Goal: Check status: Check status

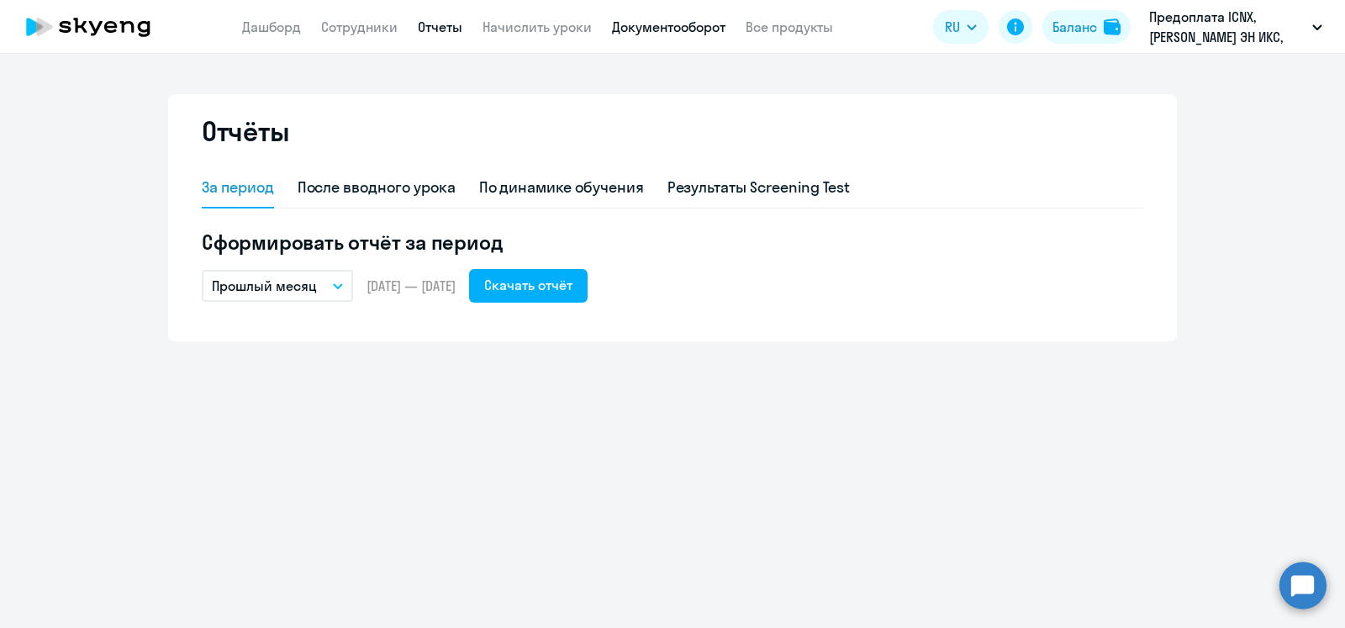
click at [680, 27] on link "Документооборот" at bounding box center [668, 26] width 113 height 17
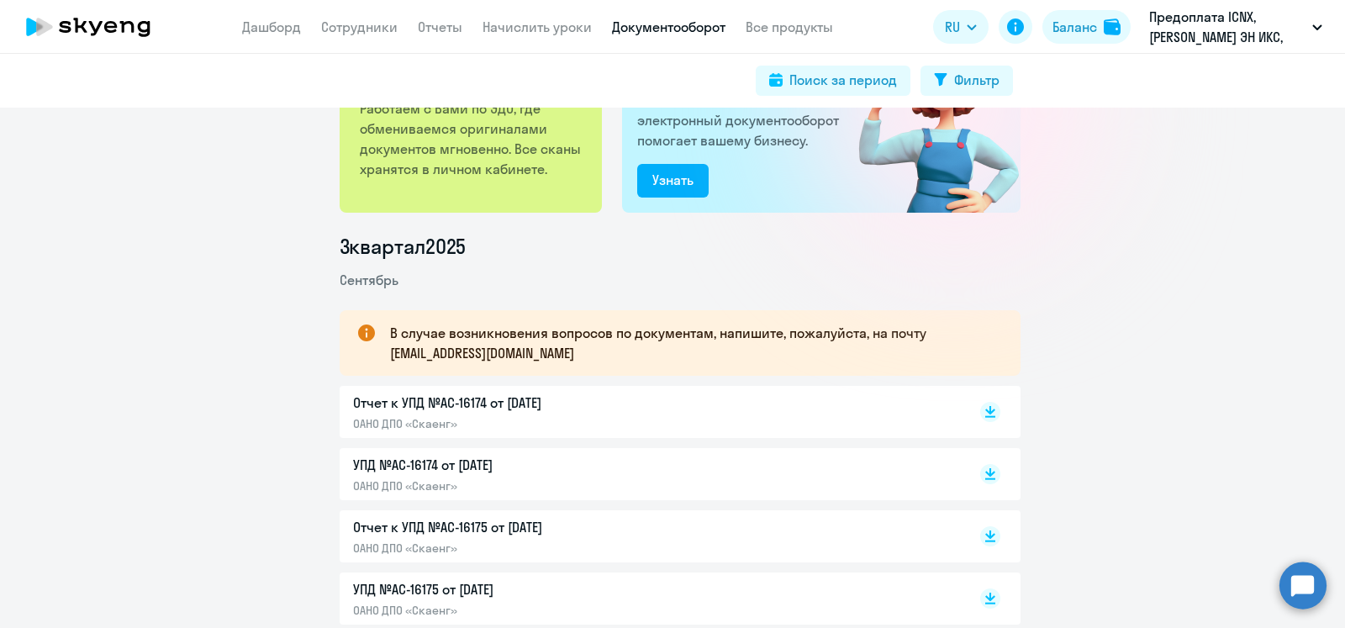
scroll to position [212, 0]
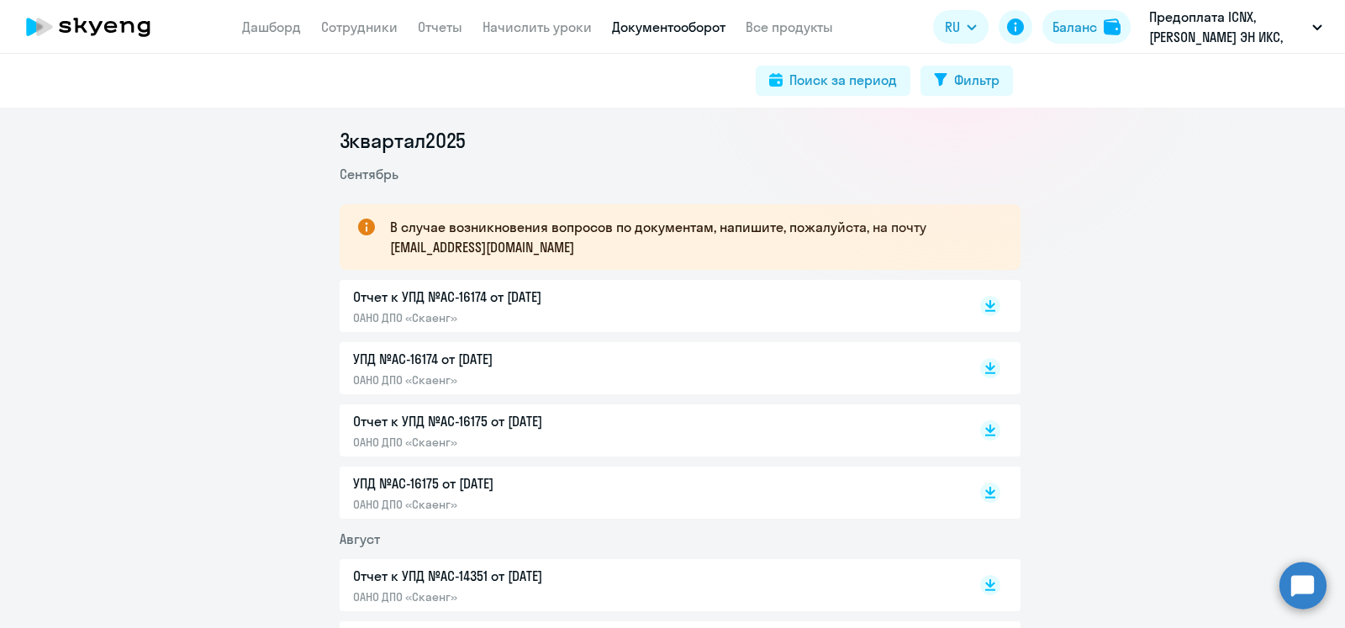
click at [423, 423] on p "Отчет к УПД №AC-16175 от [DATE]" at bounding box center [529, 421] width 353 height 20
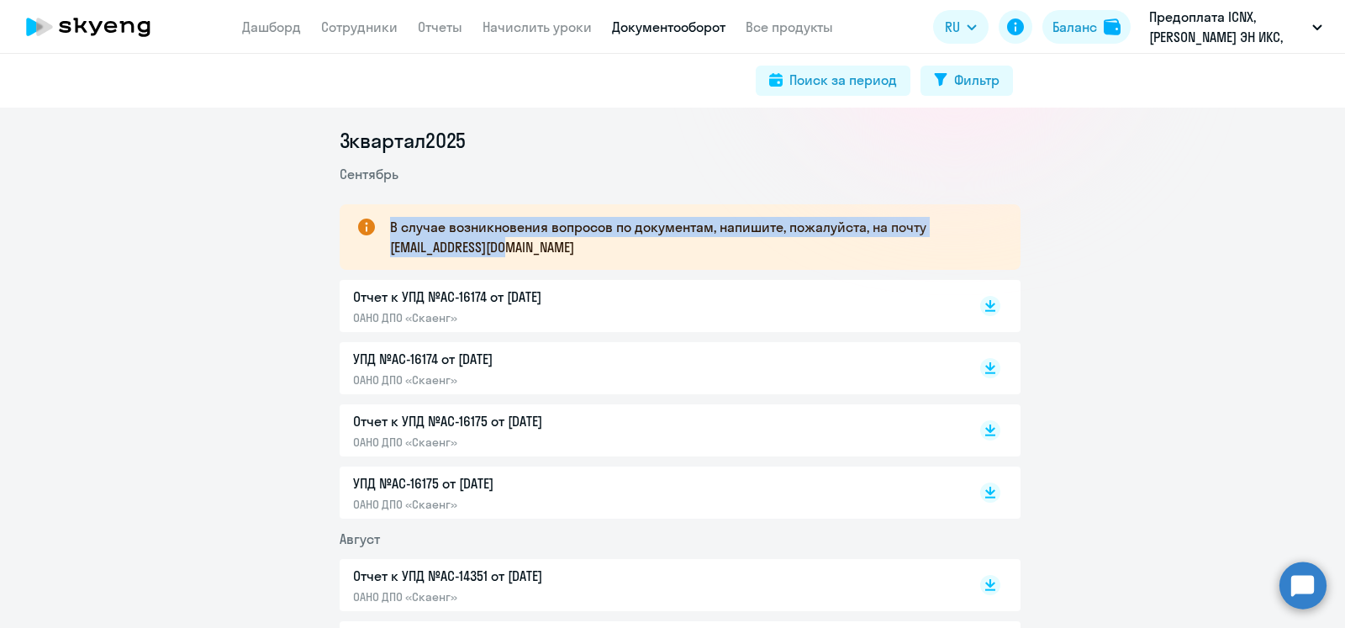
drag, startPoint x: 525, startPoint y: 251, endPoint x: 371, endPoint y: 256, distance: 154.8
click at [371, 256] on div "В случае возникновения вопросов по документам, напишите, пожалуйста, на почту […" at bounding box center [680, 237] width 681 height 66
click at [558, 250] on p "В случае возникновения вопросов по документам, напишите, пожалуйста, на почту […" at bounding box center [690, 237] width 600 height 40
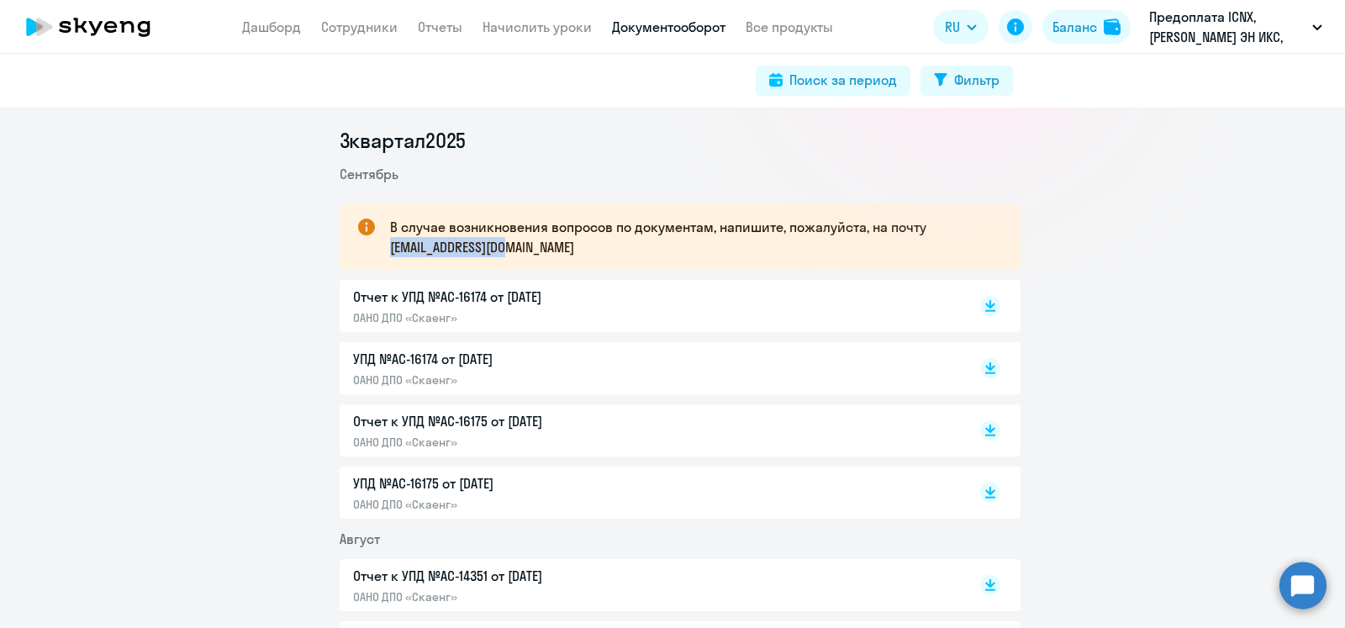
drag, startPoint x: 518, startPoint y: 250, endPoint x: 382, endPoint y: 245, distance: 135.4
click at [390, 245] on p "В случае возникновения вопросов по документам, напишите, пожалуйста, на почту […" at bounding box center [690, 237] width 600 height 40
copy p "[EMAIL_ADDRESS][DOMAIN_NAME]"
click at [451, 425] on p "Отчет к УПД №AC-16175 от [DATE]" at bounding box center [529, 421] width 353 height 20
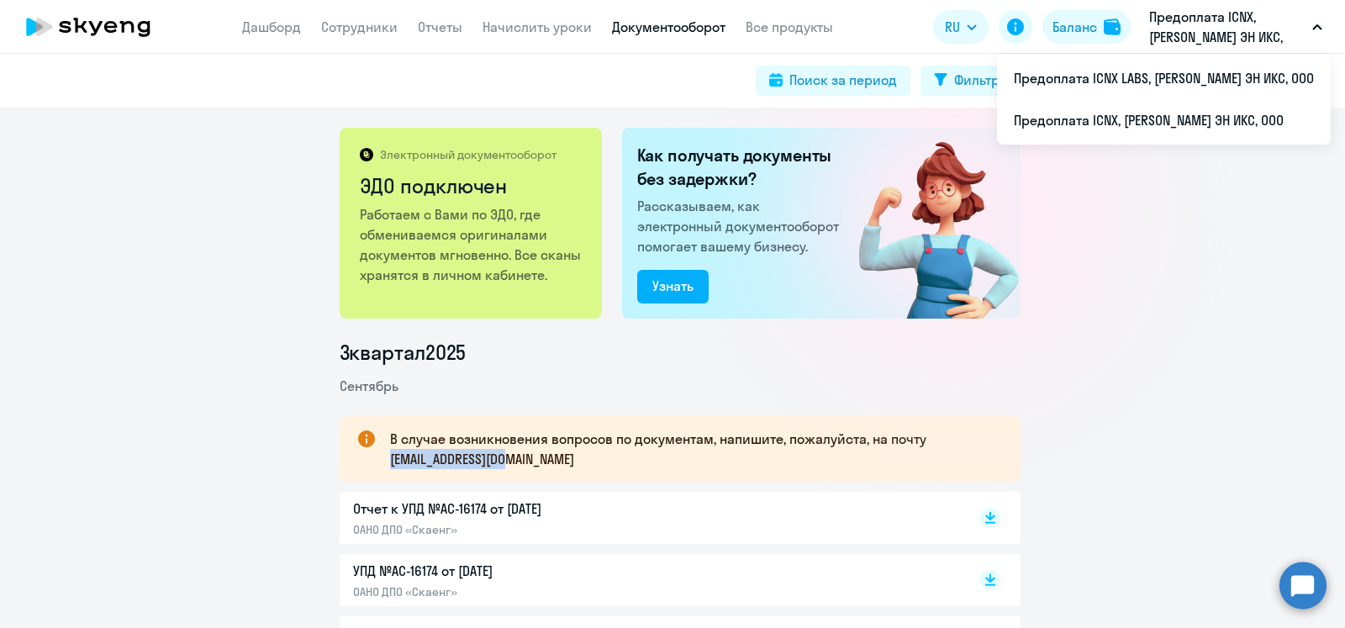
click at [1254, 8] on p "Предоплата ICNX, [PERSON_NAME] ЭН ИКС, ООО" at bounding box center [1227, 27] width 156 height 40
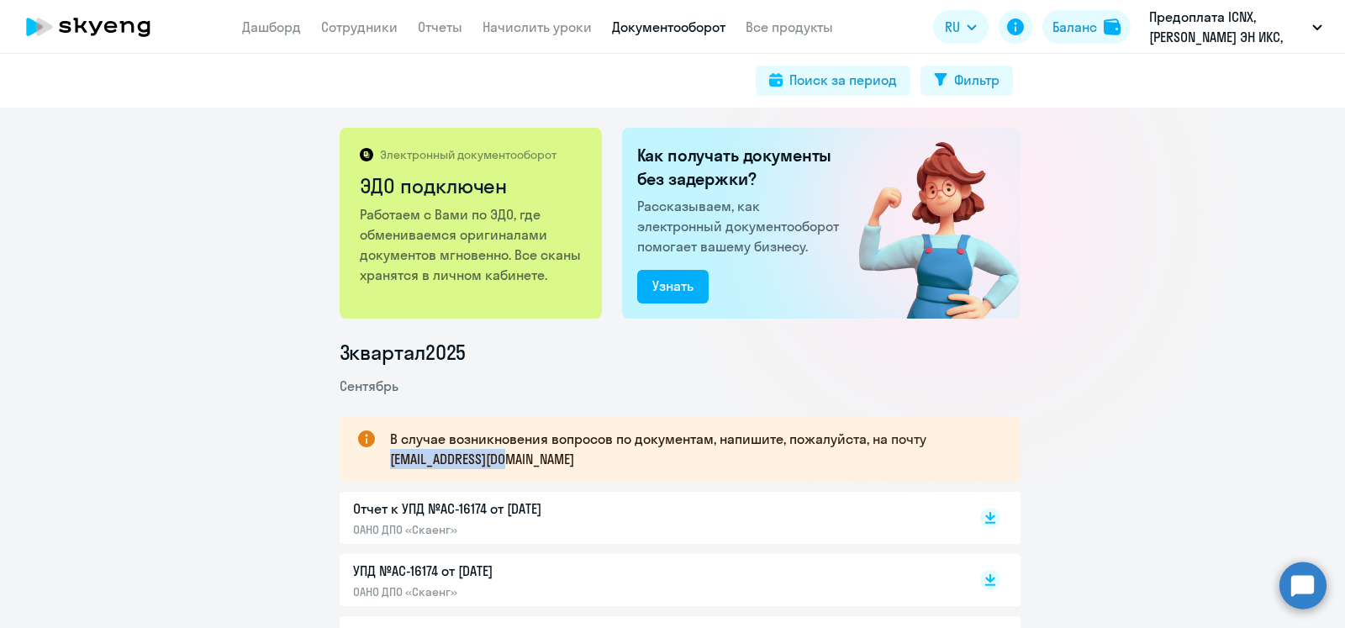
click at [1228, 19] on p "Предоплата ICNX, [PERSON_NAME] ЭН ИКС, ООО" at bounding box center [1227, 27] width 156 height 40
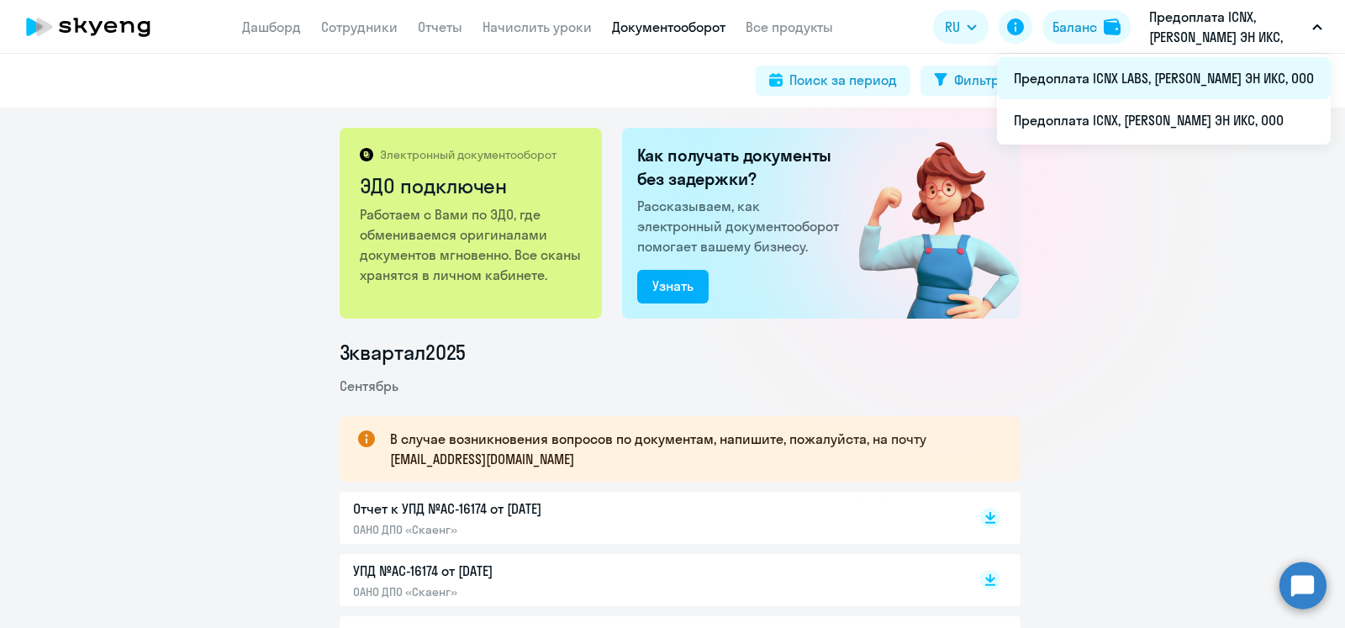
click at [1185, 86] on li "Предоплата ICNX LABS, [PERSON_NAME] ЭН ИКС, ООО" at bounding box center [1164, 78] width 334 height 42
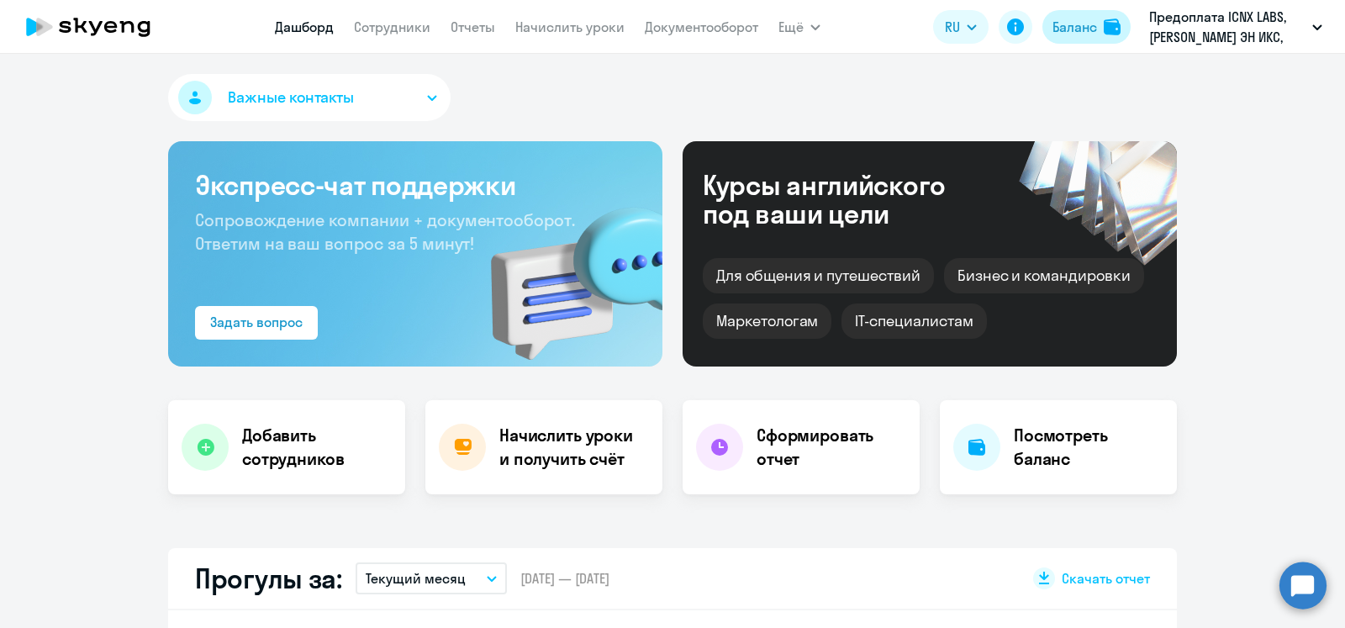
click at [1072, 39] on button "Баланс" at bounding box center [1086, 27] width 88 height 34
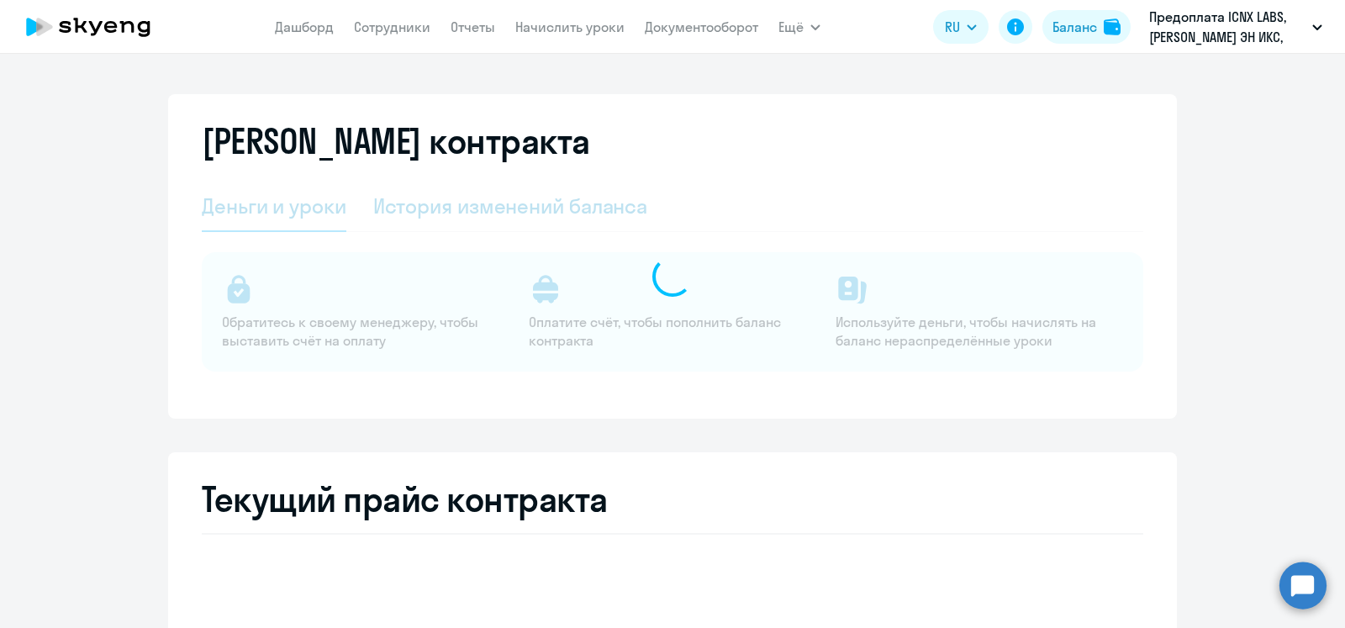
select select "english_adult_not_native_speaker"
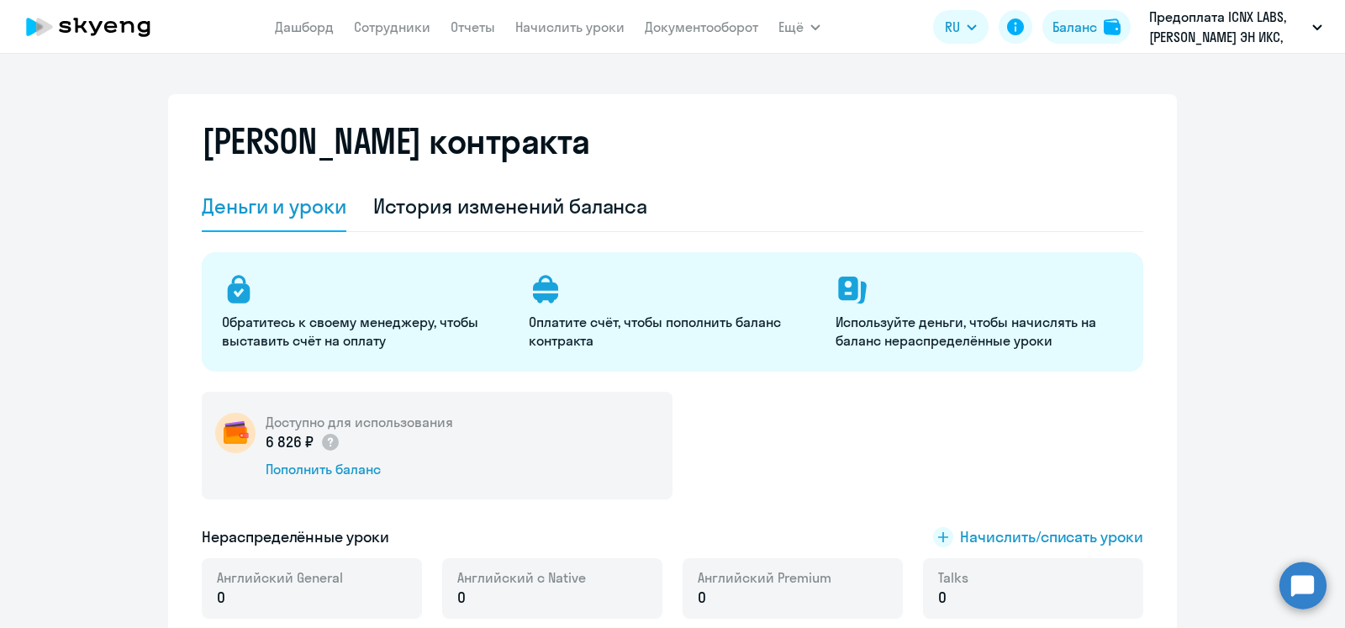
click at [284, 438] on p "6 826 ₽" at bounding box center [303, 442] width 75 height 22
click at [348, 425] on h5 "Доступно для использования" at bounding box center [359, 422] width 187 height 18
click at [350, 425] on h5 "Доступно для использования" at bounding box center [359, 422] width 187 height 18
drag, startPoint x: 600, startPoint y: 202, endPoint x: 709, endPoint y: 161, distance: 116.8
click at [601, 202] on div "История изменений баланса" at bounding box center [510, 205] width 275 height 27
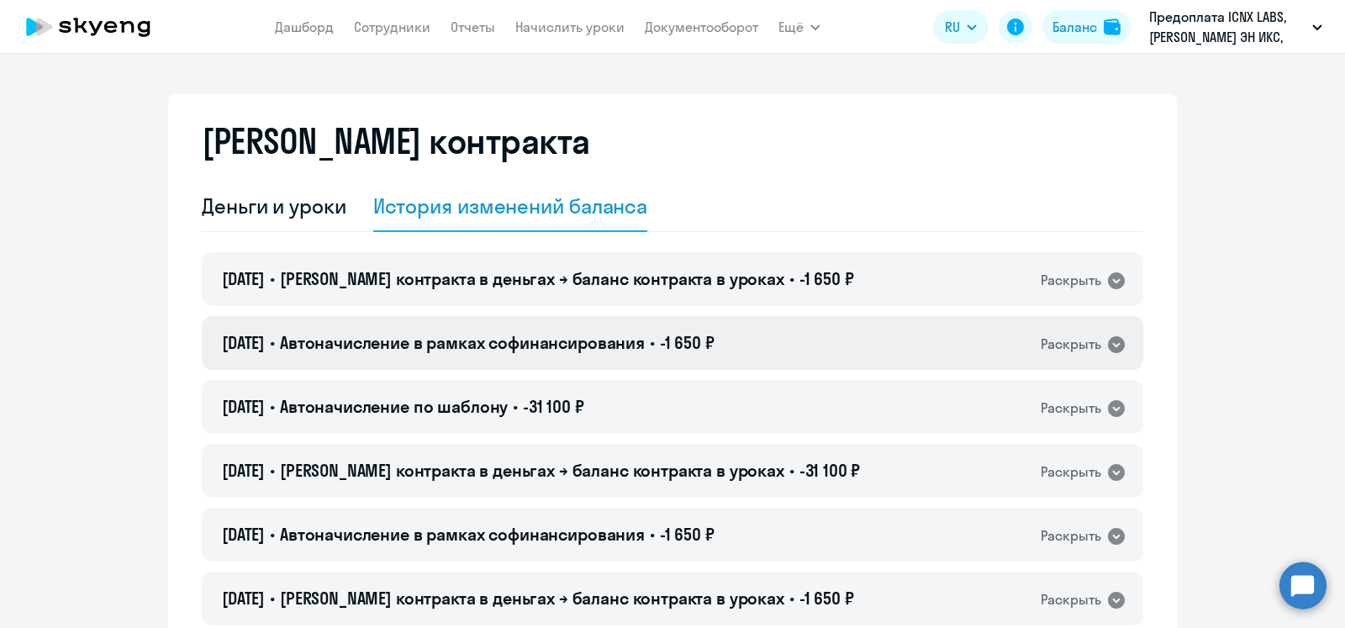
click at [1110, 342] on icon at bounding box center [1116, 344] width 17 height 17
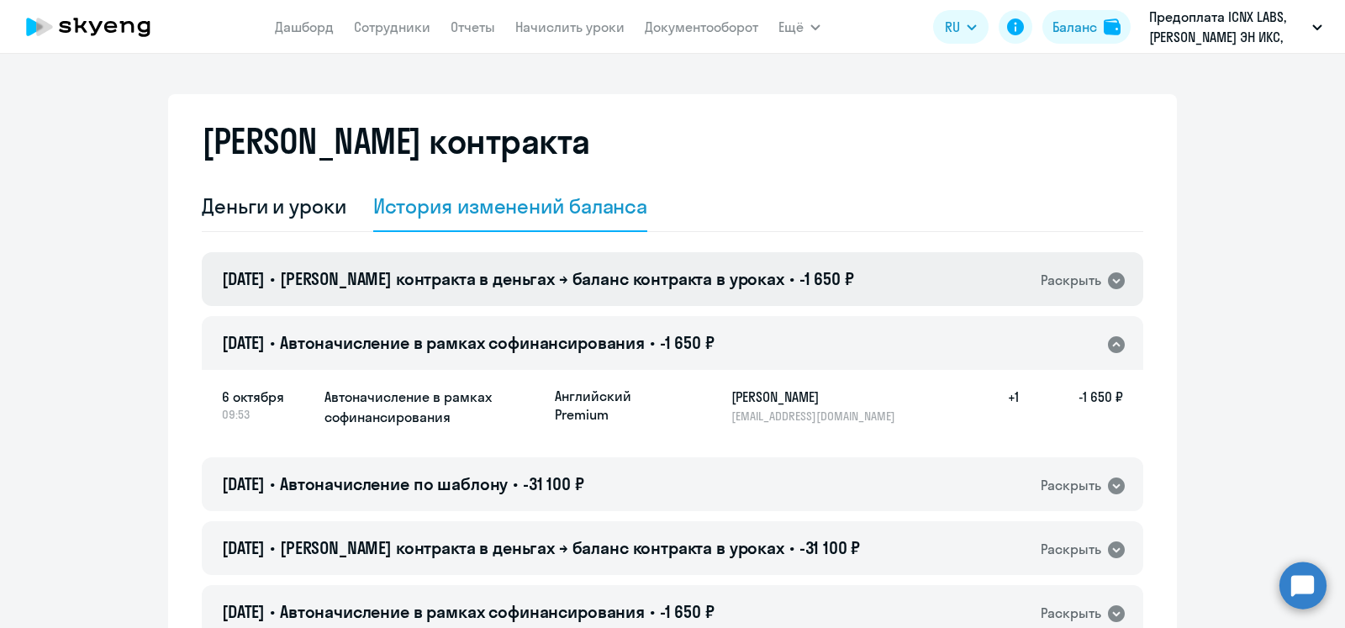
click at [1108, 282] on icon at bounding box center [1116, 280] width 17 height 17
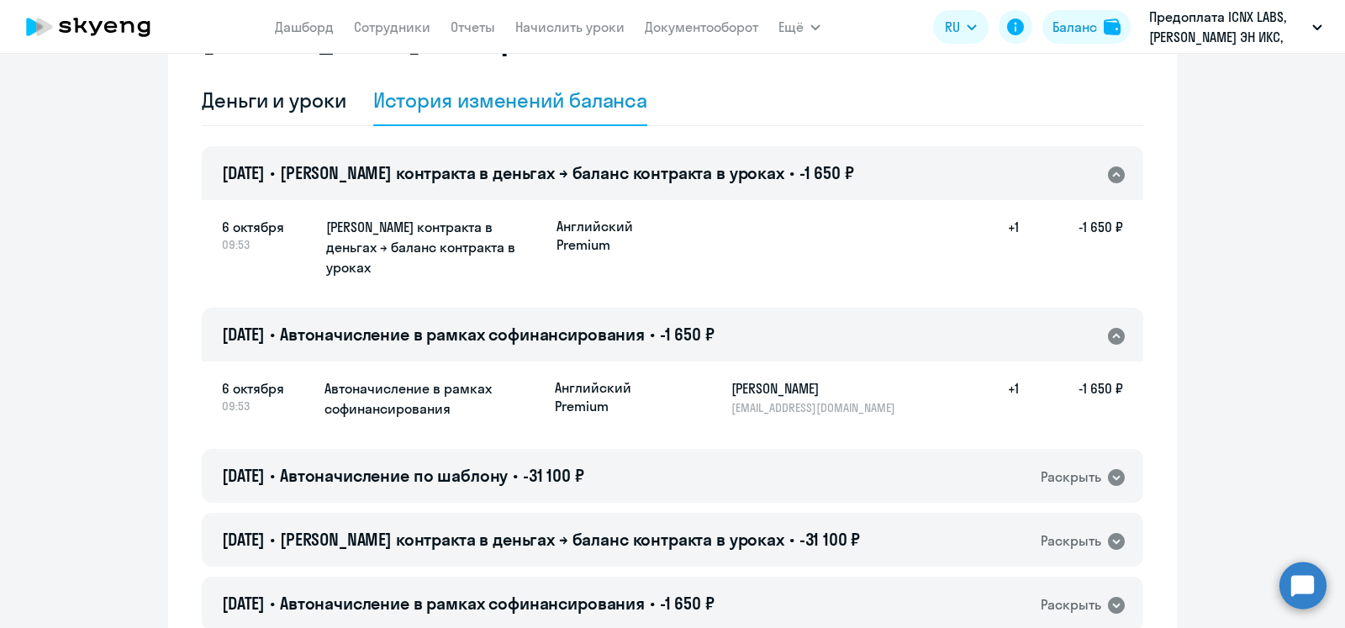
scroll to position [212, 0]
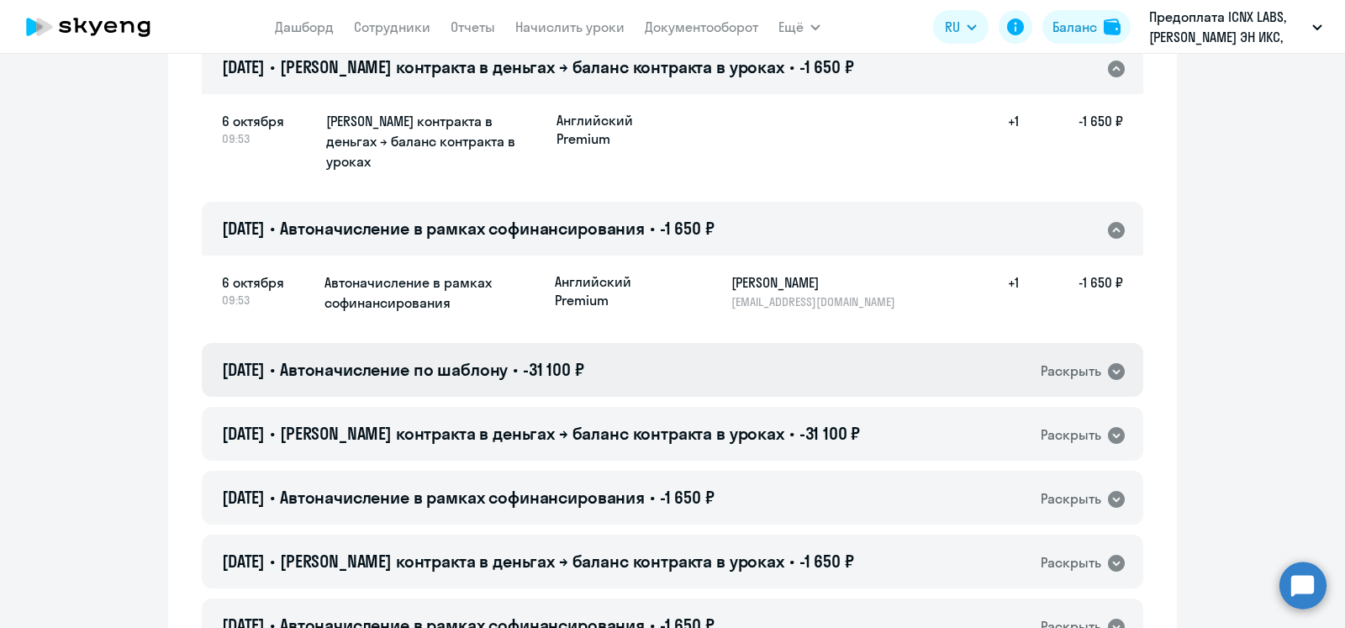
click at [1110, 363] on icon at bounding box center [1116, 371] width 17 height 17
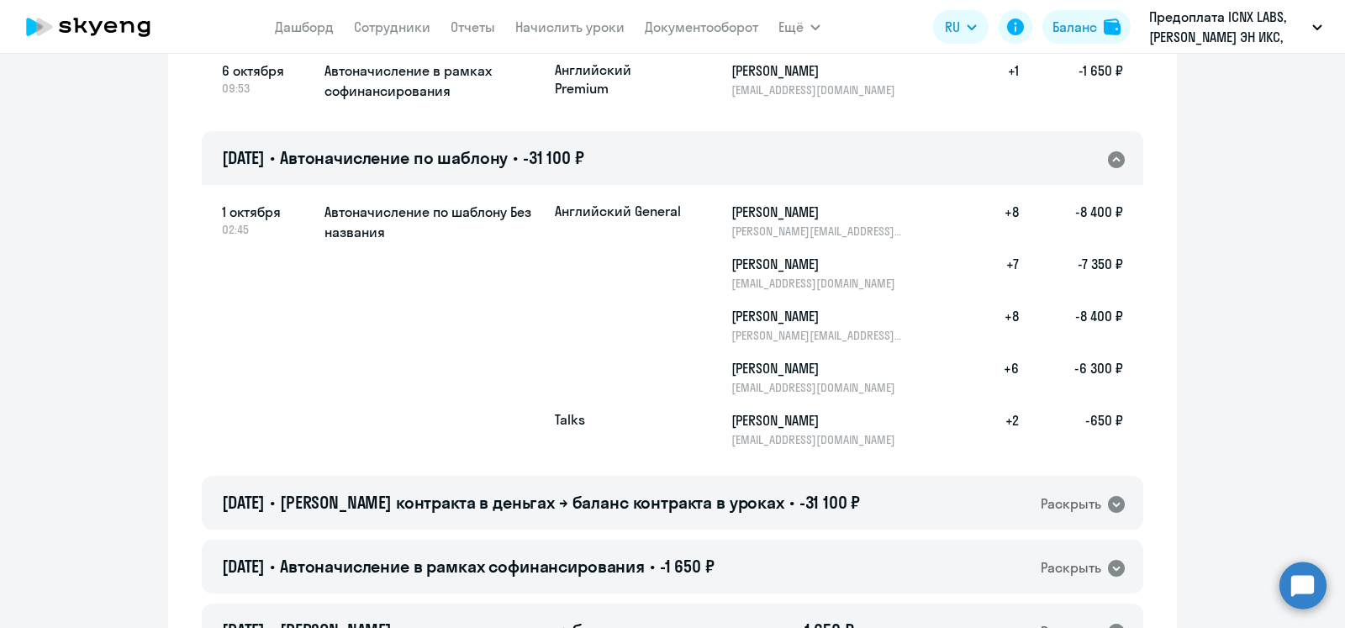
scroll to position [530, 0]
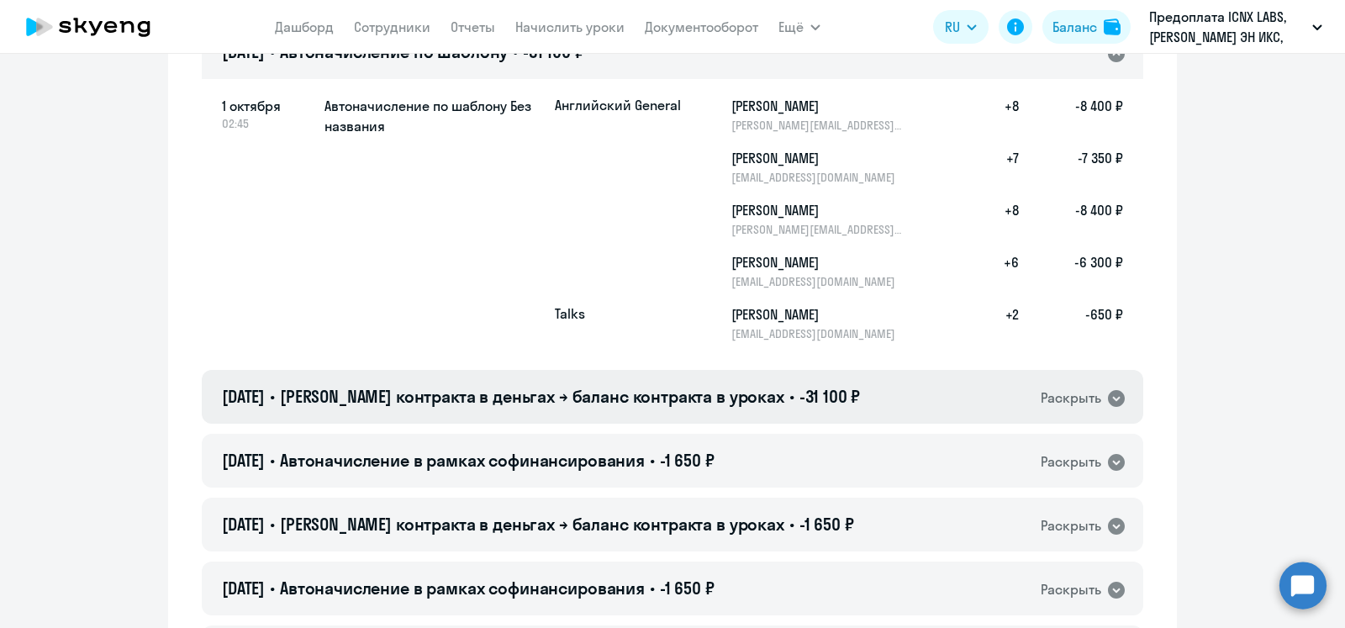
click at [1117, 390] on icon at bounding box center [1116, 398] width 17 height 17
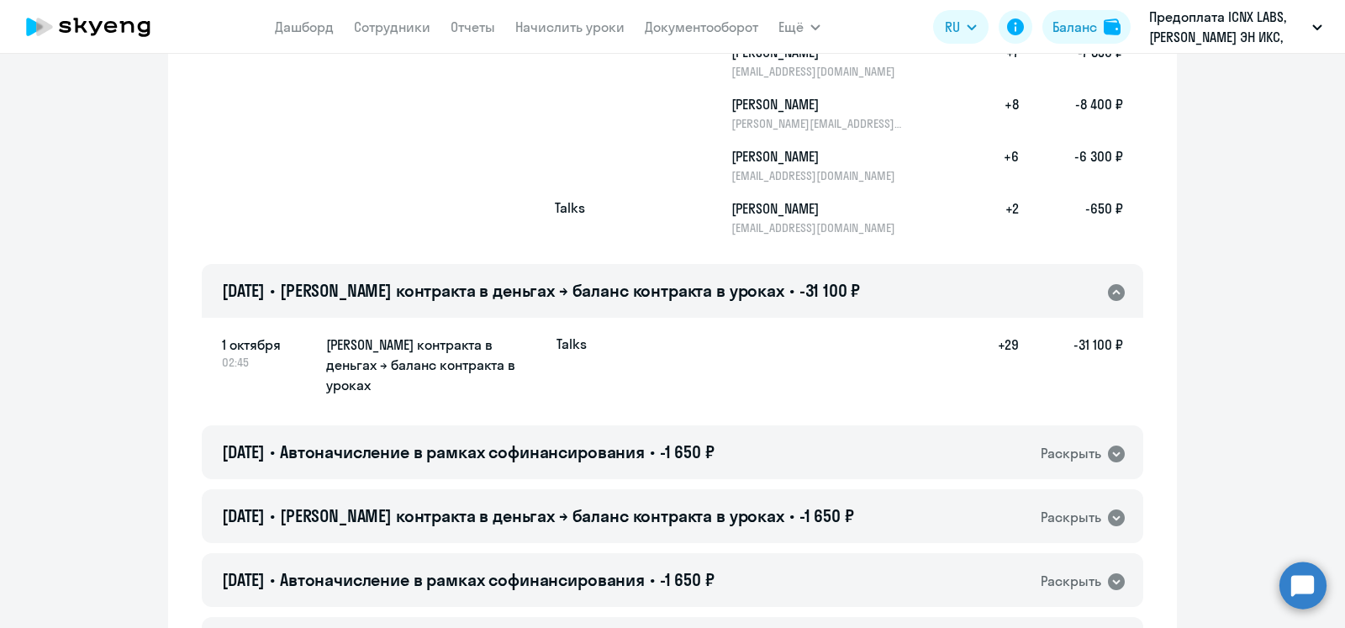
scroll to position [741, 0]
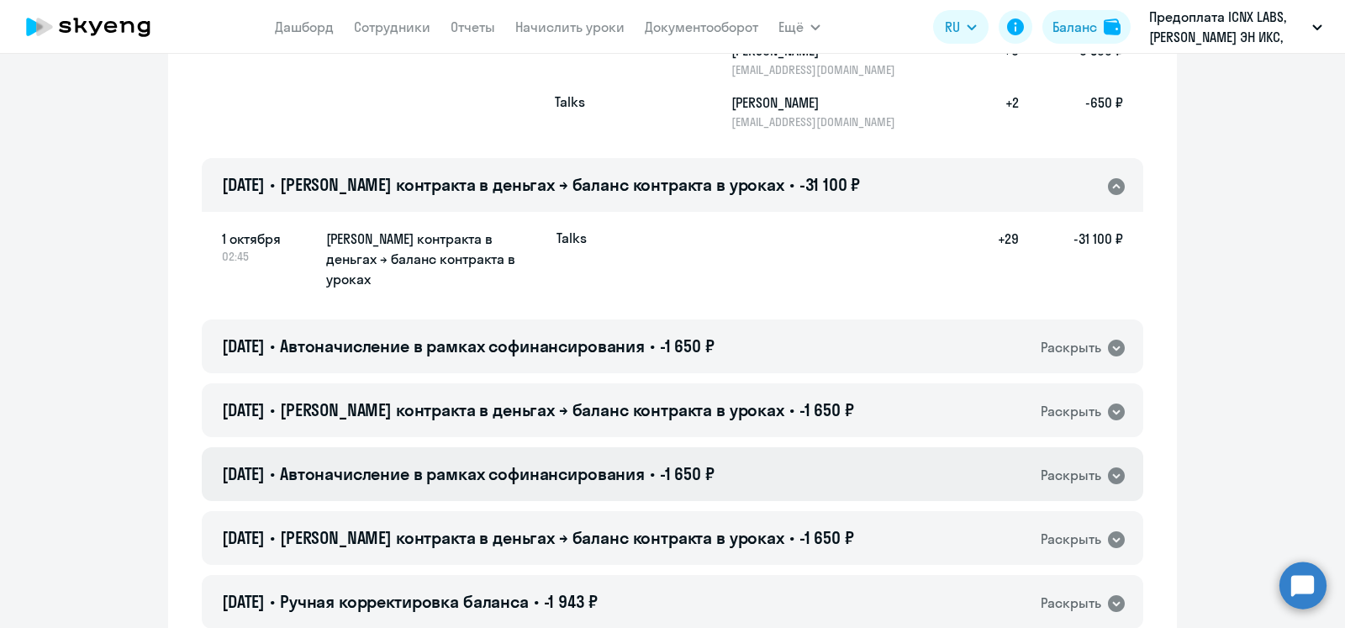
click at [1113, 467] on icon at bounding box center [1116, 475] width 17 height 17
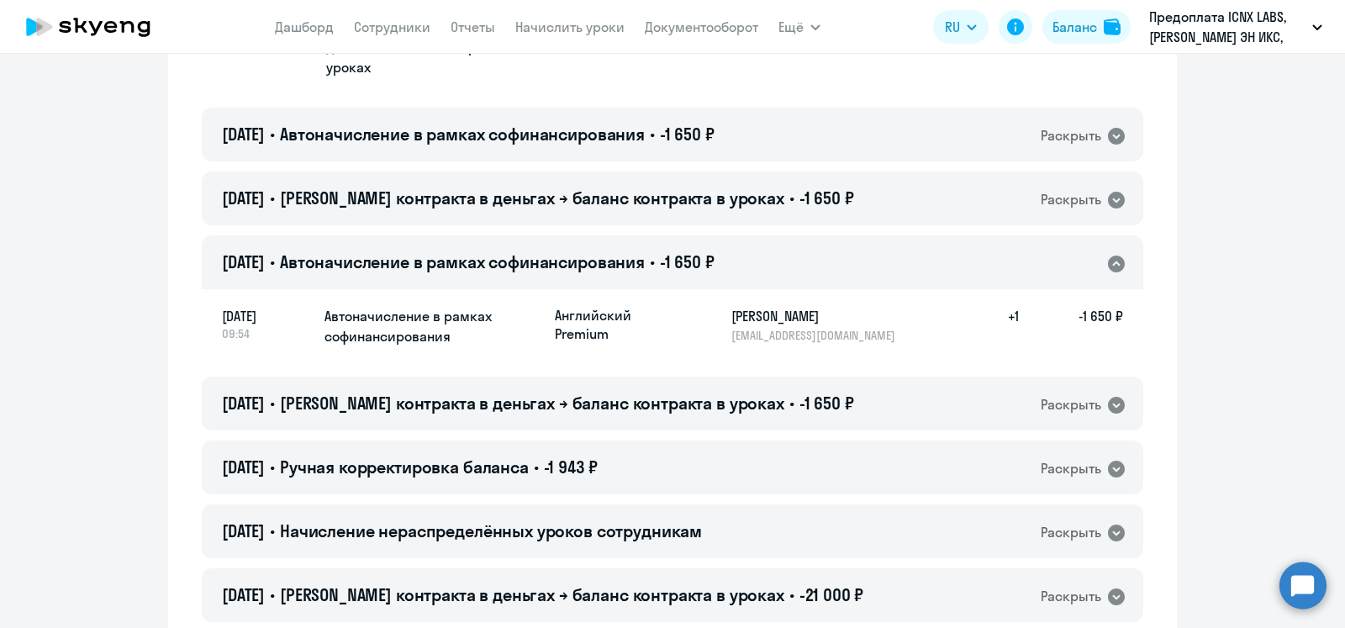
scroll to position [1059, 0]
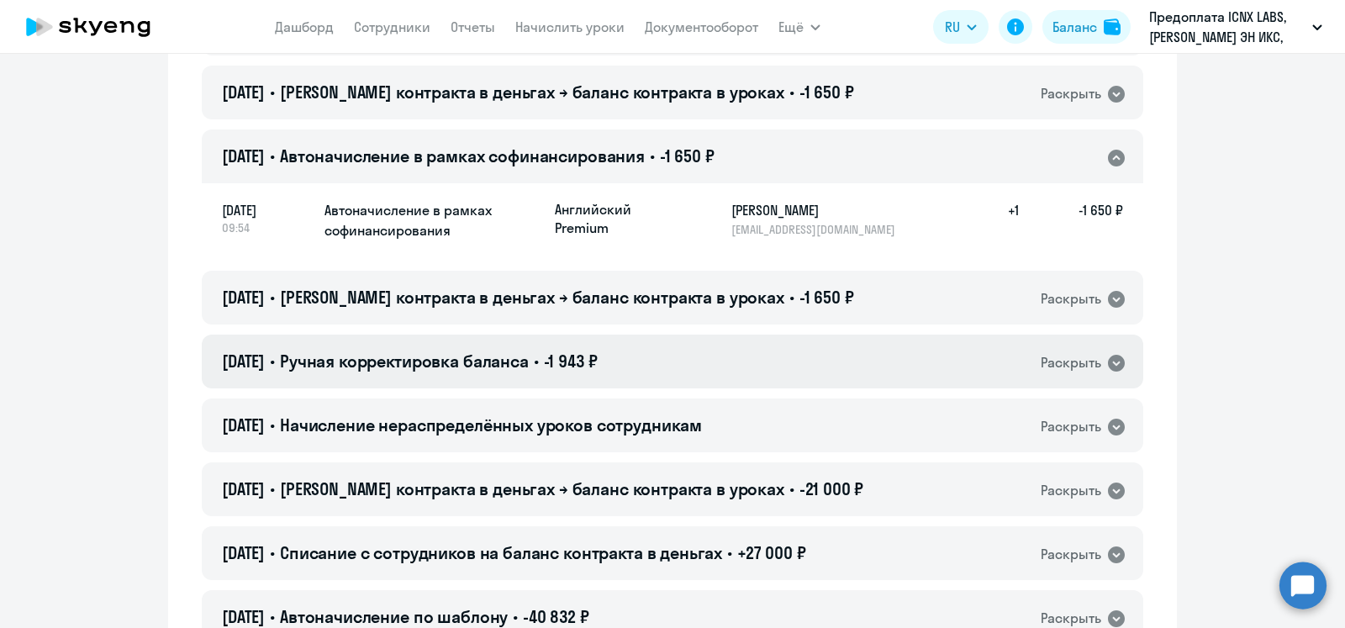
drag, startPoint x: 1103, startPoint y: 326, endPoint x: 1123, endPoint y: 324, distance: 20.3
click at [1108, 355] on icon at bounding box center [1116, 363] width 17 height 17
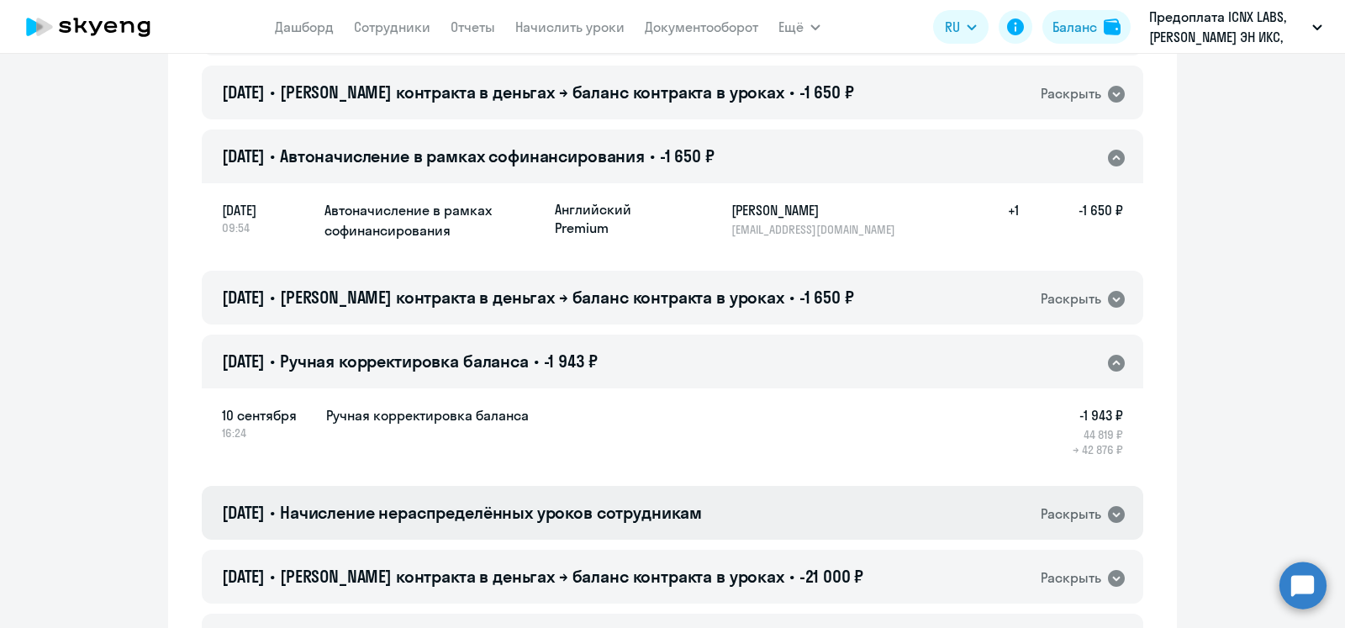
click at [1117, 506] on icon at bounding box center [1116, 514] width 17 height 17
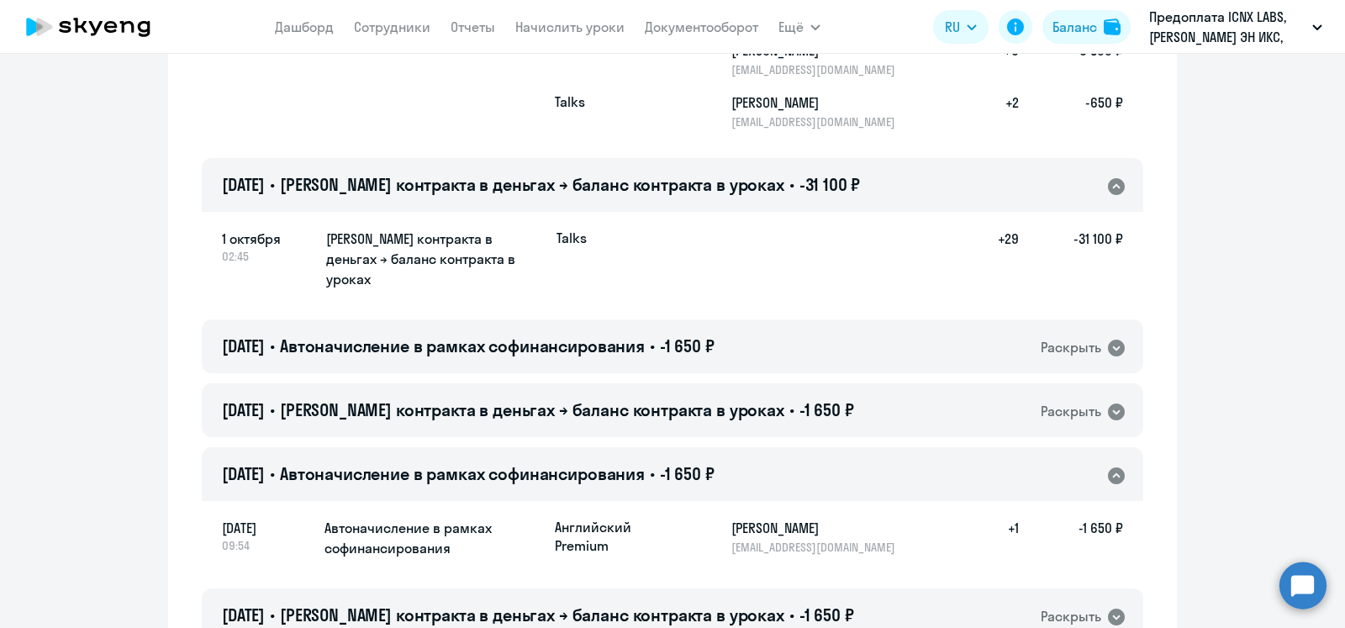
scroll to position [0, 0]
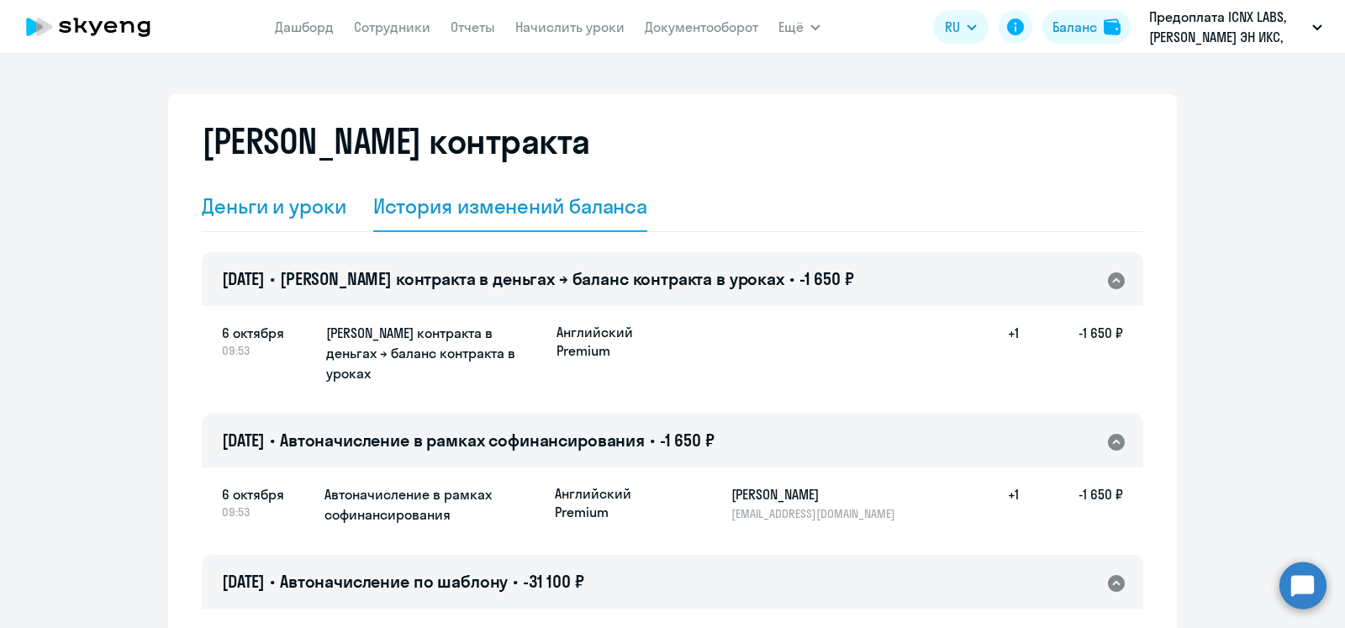
click at [283, 209] on div "Деньги и уроки" at bounding box center [274, 205] width 145 height 27
